Goal: Information Seeking & Learning: Learn about a topic

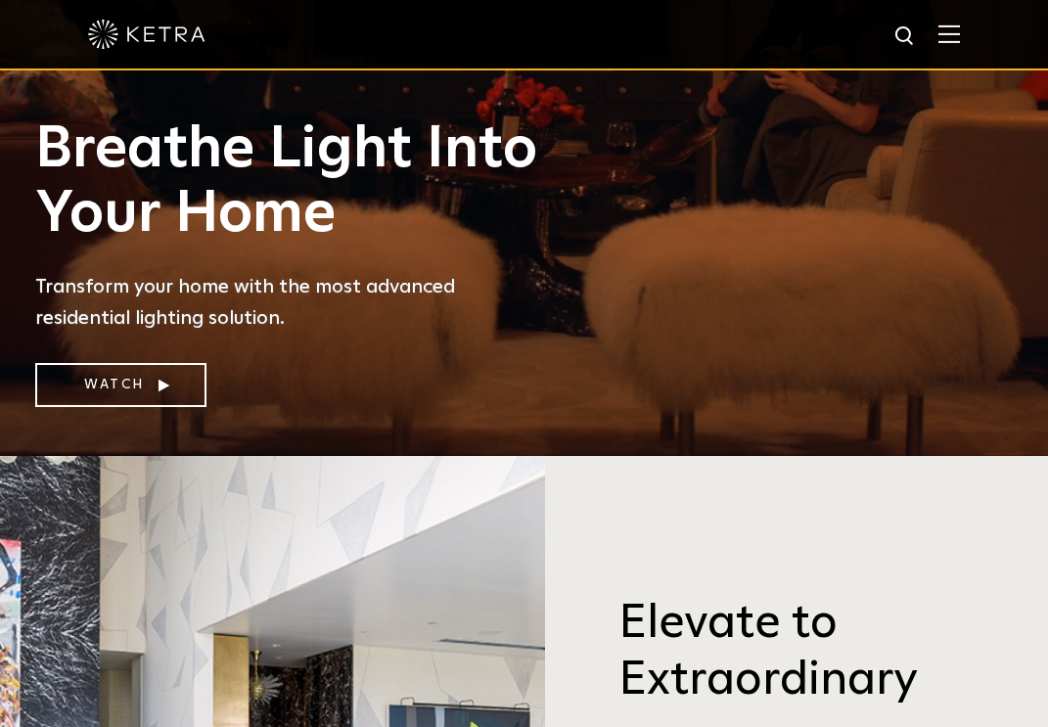
scroll to position [682, 0]
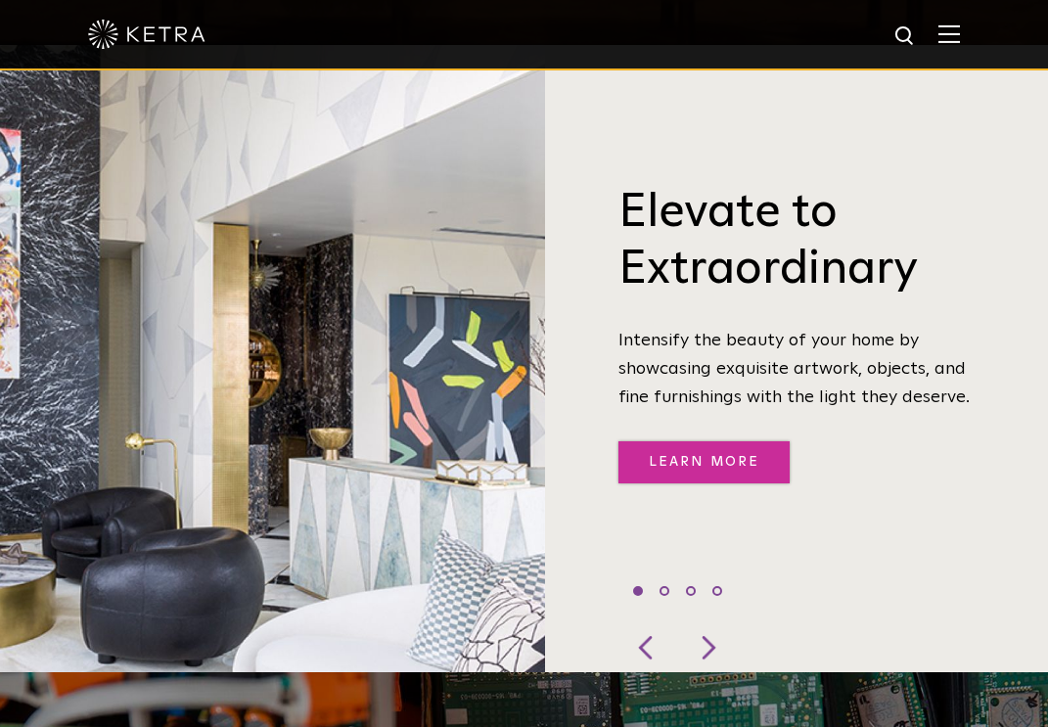
click at [698, 441] on link "Learn More" at bounding box center [703, 462] width 171 height 42
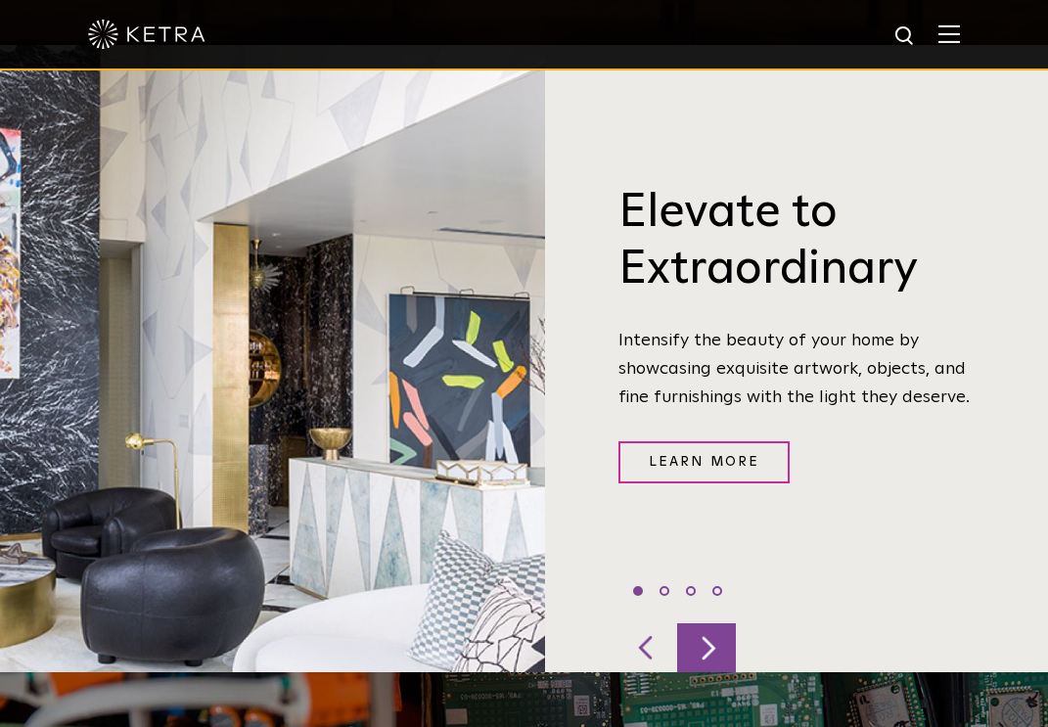
click at [713, 623] on div at bounding box center [706, 647] width 59 height 49
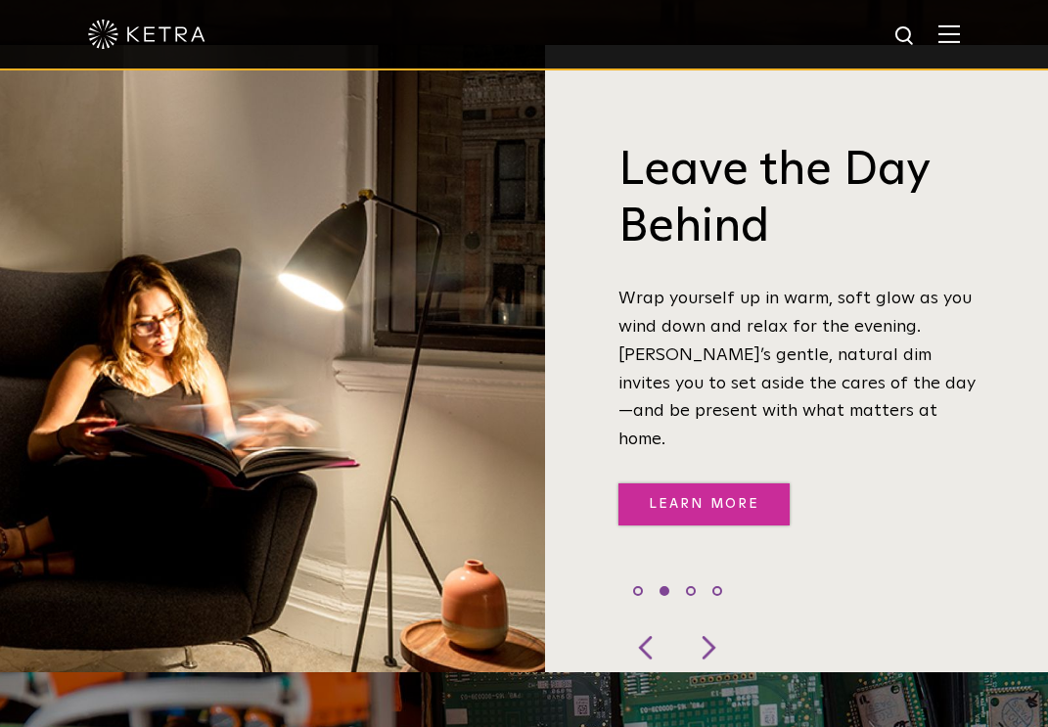
click at [692, 483] on link "Learn More" at bounding box center [703, 504] width 171 height 42
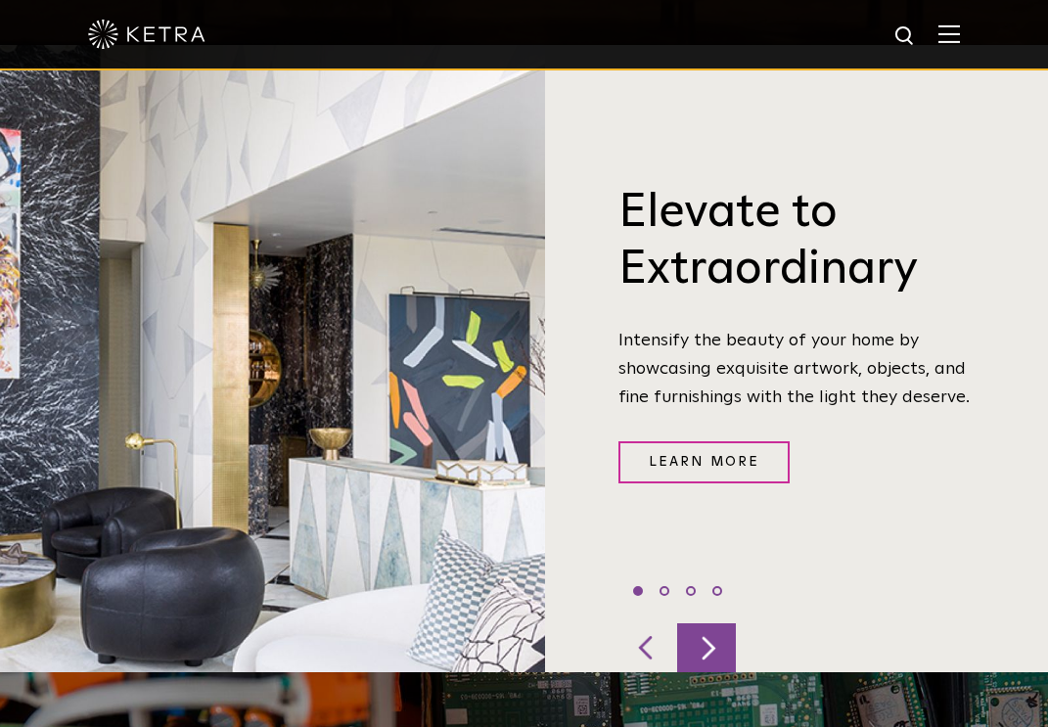
click at [721, 623] on div at bounding box center [706, 647] width 59 height 49
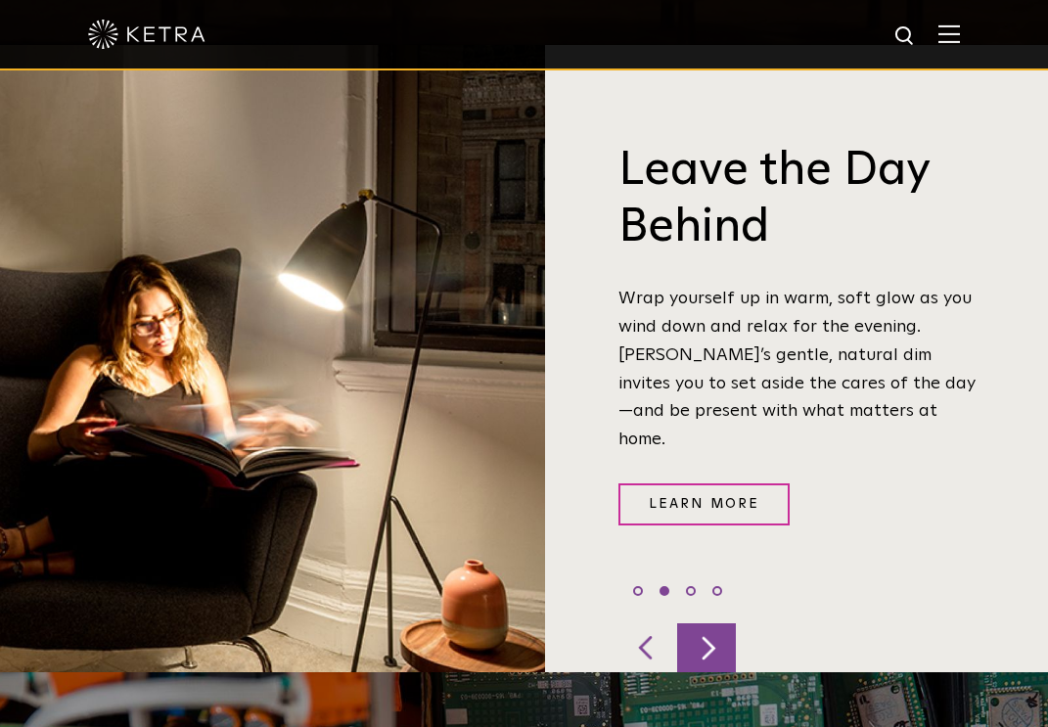
click at [721, 623] on div at bounding box center [706, 647] width 59 height 49
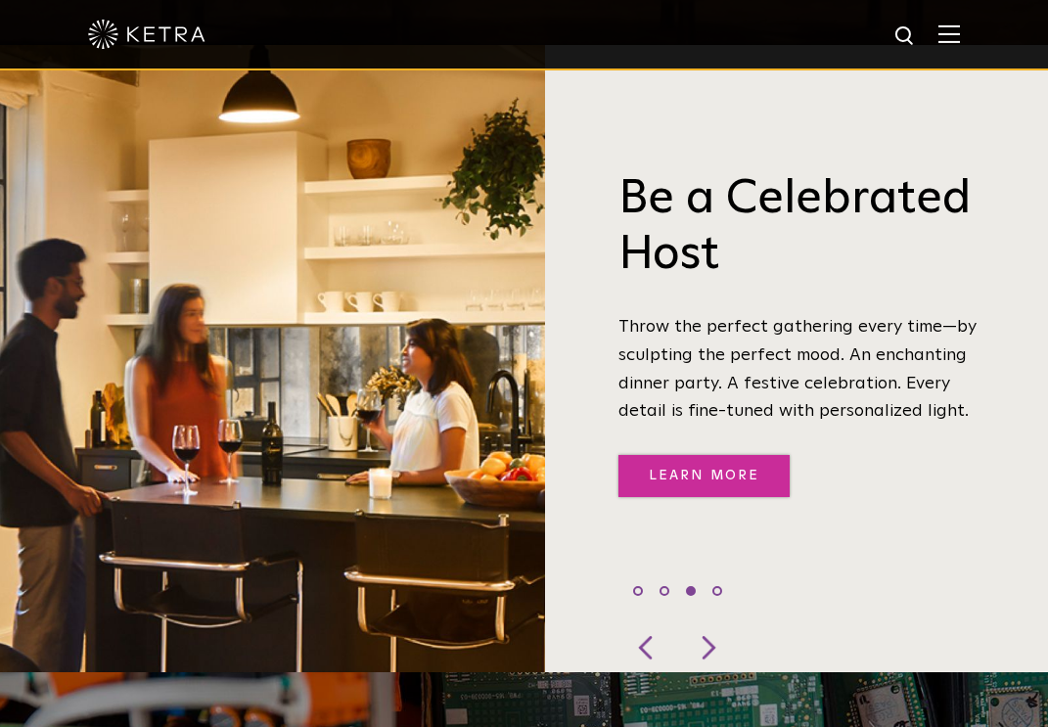
click at [717, 461] on link "Learn More" at bounding box center [703, 476] width 171 height 42
